Goal: Task Accomplishment & Management: Manage account settings

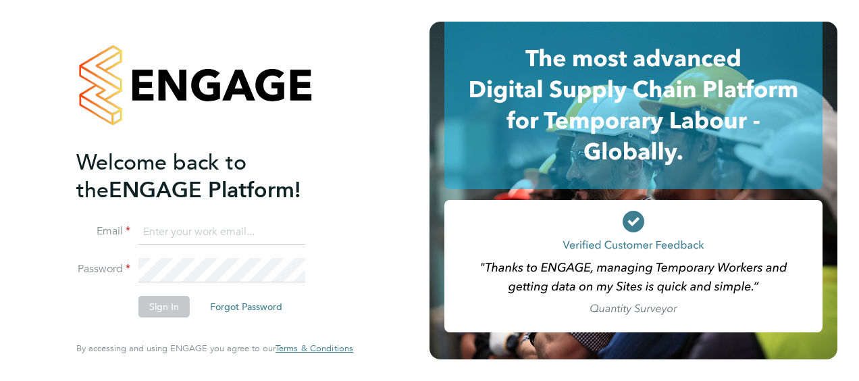
type input "bryan.eley@ngbailey.co.uk"
click at [170, 304] on button "Sign In" at bounding box center [163, 307] width 51 height 22
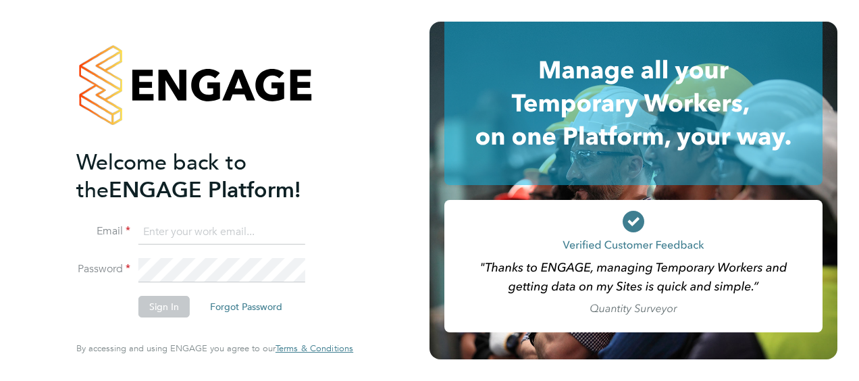
type input "bryan.eley@ngbailey.co.uk"
click at [155, 308] on button "Sign In" at bounding box center [163, 307] width 51 height 22
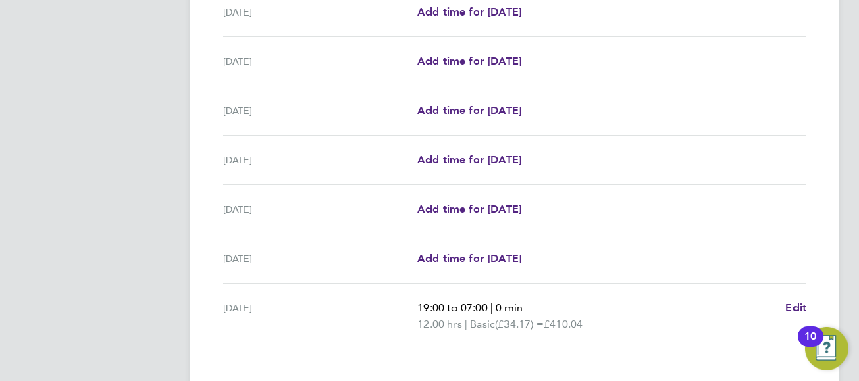
scroll to position [528, 0]
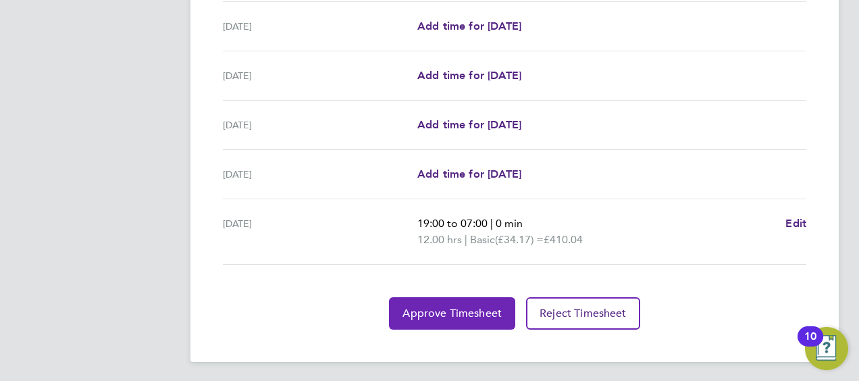
click at [462, 309] on span "Approve Timesheet" at bounding box center [452, 314] width 99 height 14
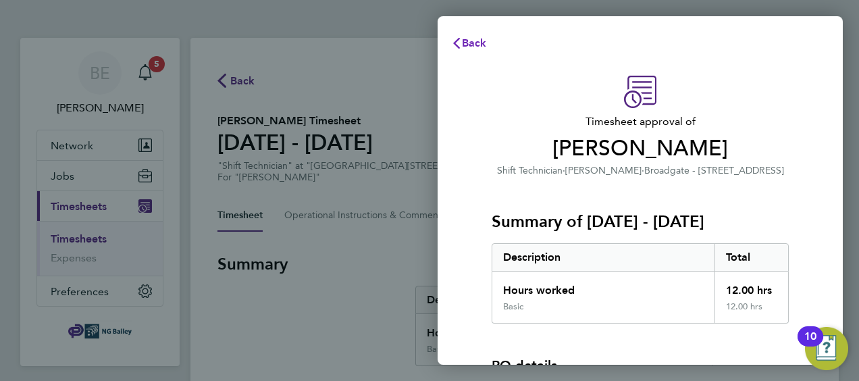
click at [461, 35] on button "Back" at bounding box center [469, 43] width 63 height 27
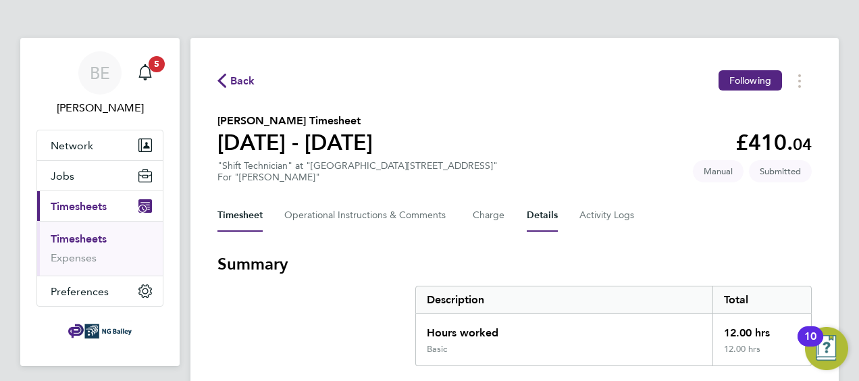
scroll to position [135, 0]
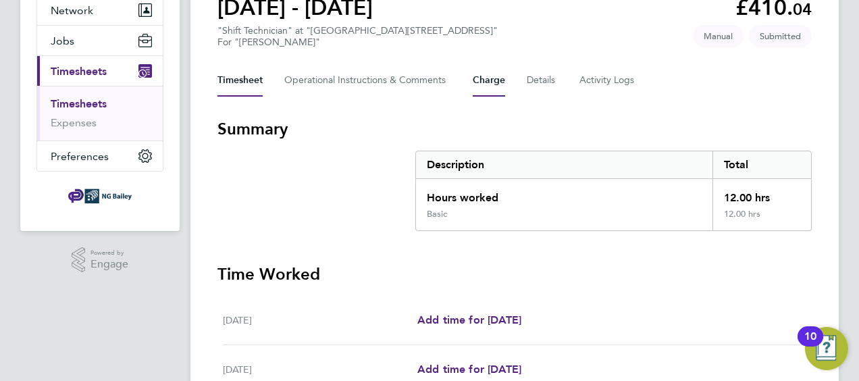
click at [498, 82] on button "Charge" at bounding box center [489, 80] width 32 height 32
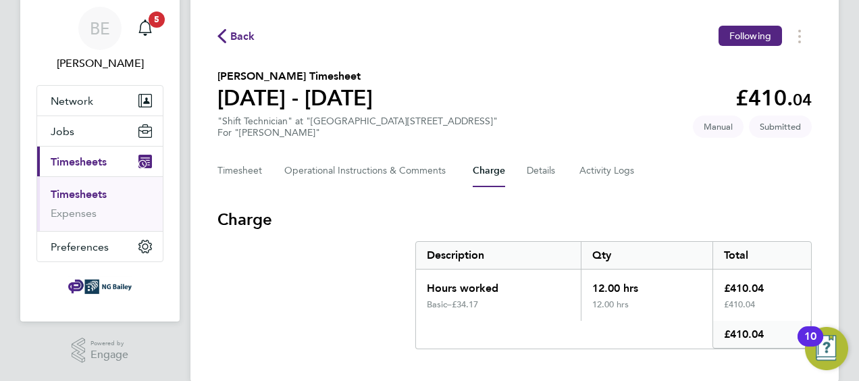
scroll to position [66, 0]
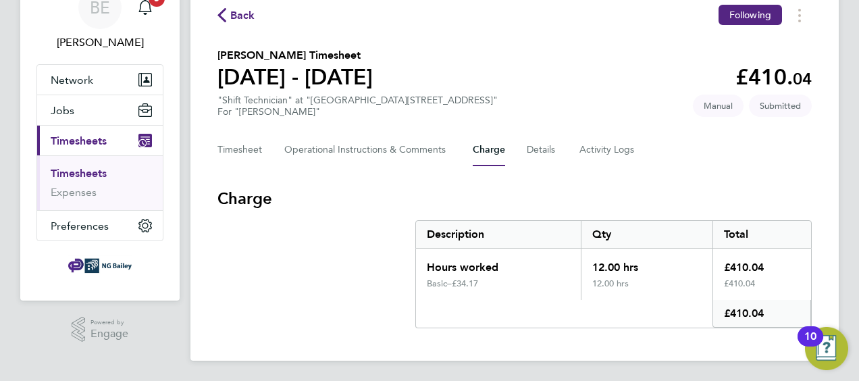
click at [226, 22] on button "Back" at bounding box center [236, 15] width 38 height 17
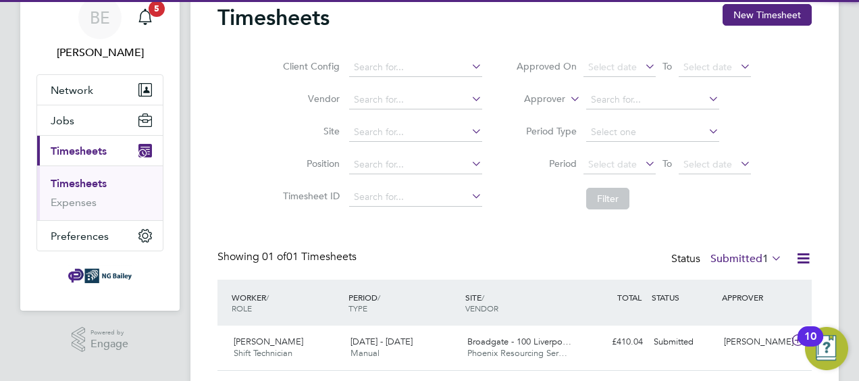
scroll to position [93, 0]
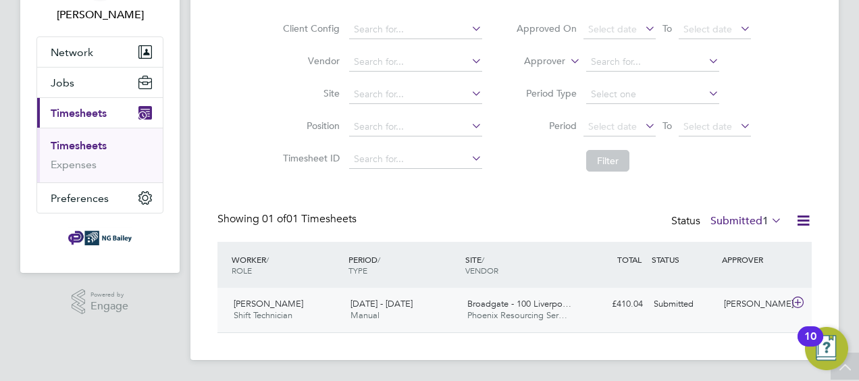
drag, startPoint x: 263, startPoint y: 306, endPoint x: 263, endPoint y: 315, distance: 9.5
click at [263, 315] on div "Dimitri Laptev Shift Technician 23 - 29 Aug 2025" at bounding box center [286, 310] width 117 height 34
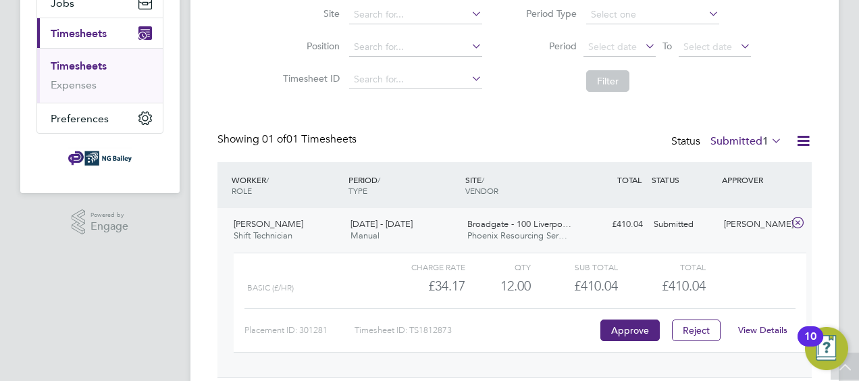
scroll to position [217, 0]
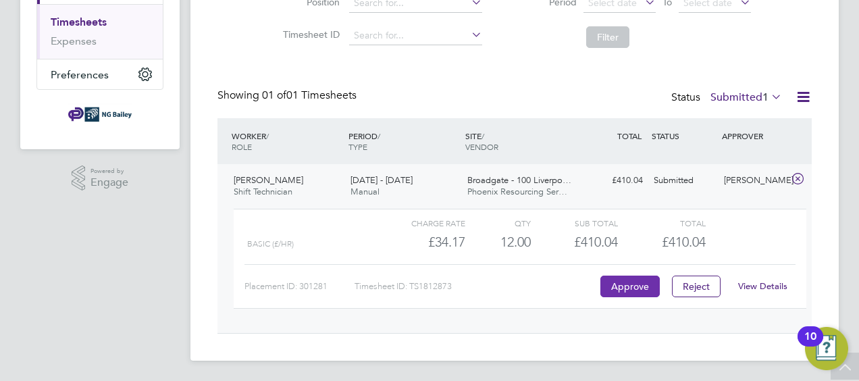
click at [640, 291] on button "Approve" at bounding box center [629, 287] width 59 height 22
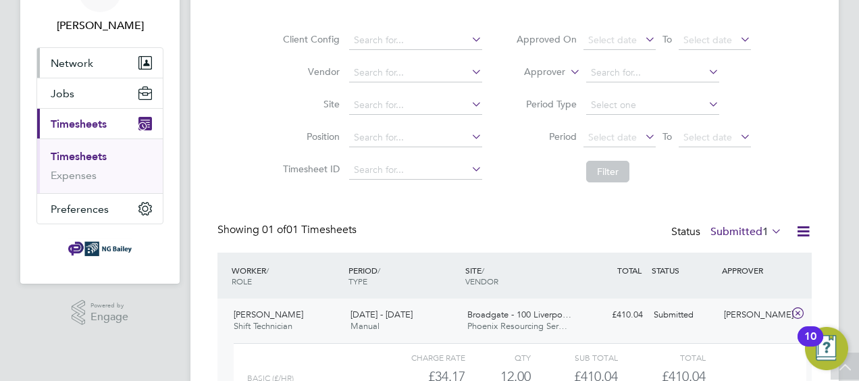
scroll to position [0, 0]
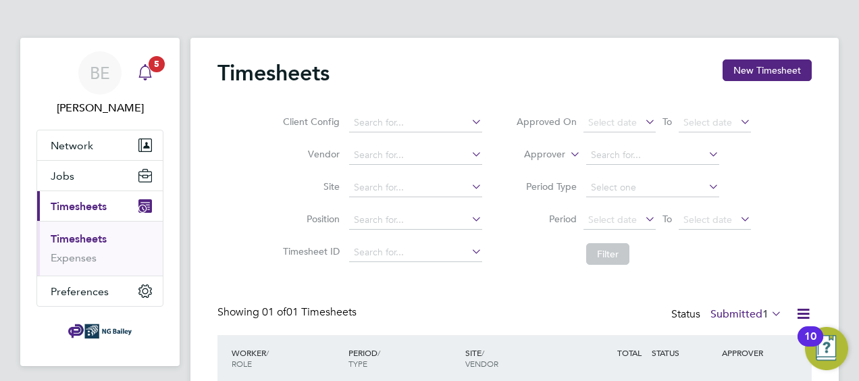
click at [151, 70] on icon "Main navigation" at bounding box center [145, 72] width 16 height 16
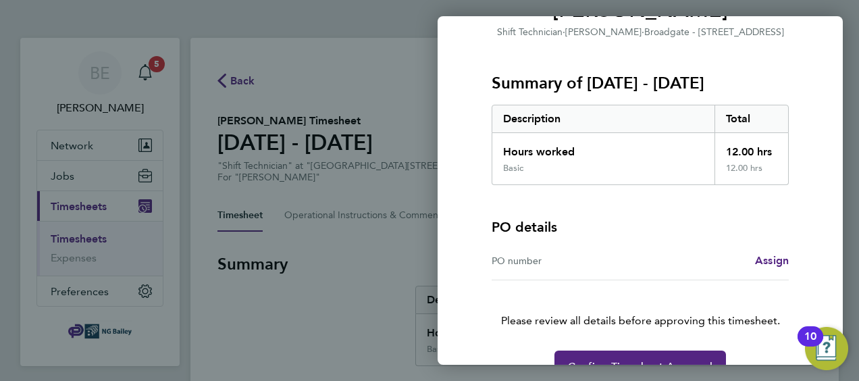
scroll to position [172, 0]
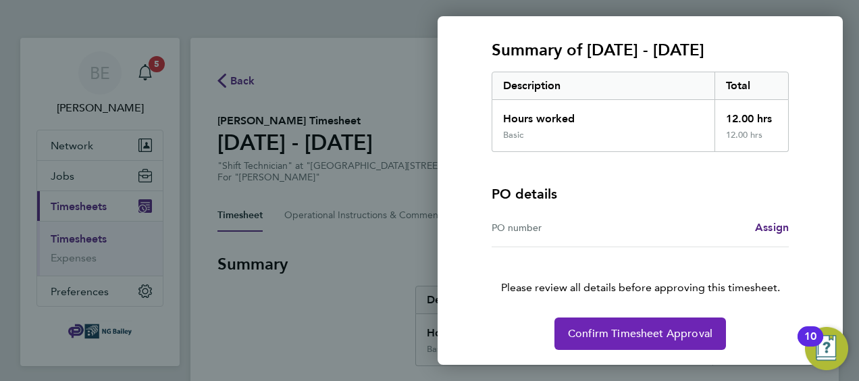
click at [651, 335] on span "Confirm Timesheet Approval" at bounding box center [640, 334] width 145 height 14
